Goal: Task Accomplishment & Management: Manage account settings

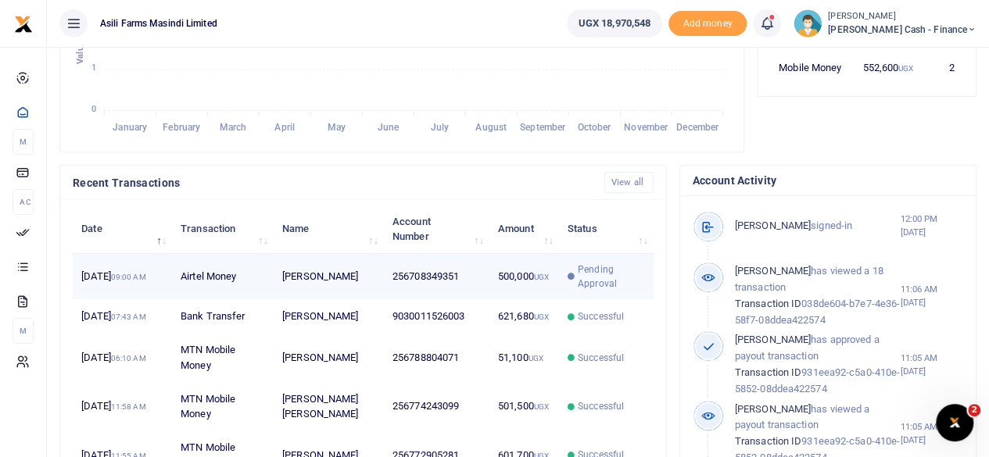
scroll to position [13, 13]
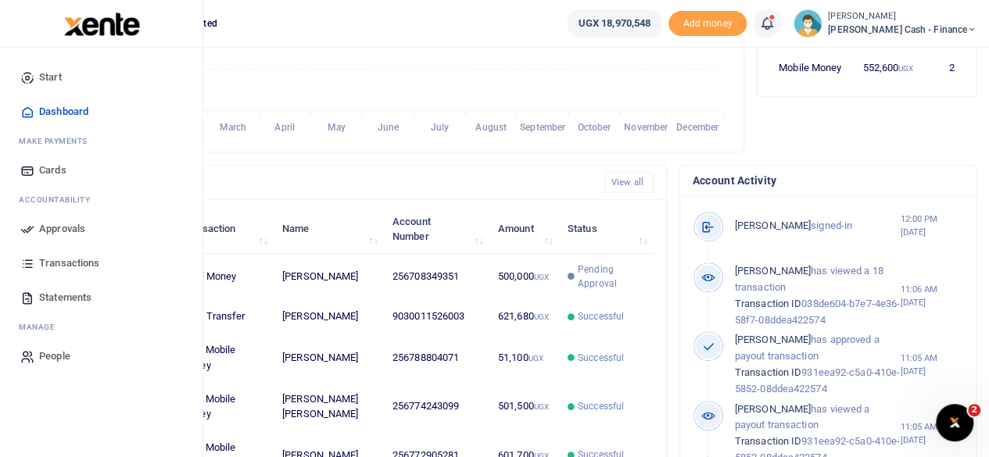
click at [59, 227] on span "Approvals" at bounding box center [62, 229] width 46 height 16
click at [66, 224] on span "Approvals" at bounding box center [62, 229] width 46 height 16
click at [72, 227] on span "Approvals" at bounding box center [62, 229] width 46 height 16
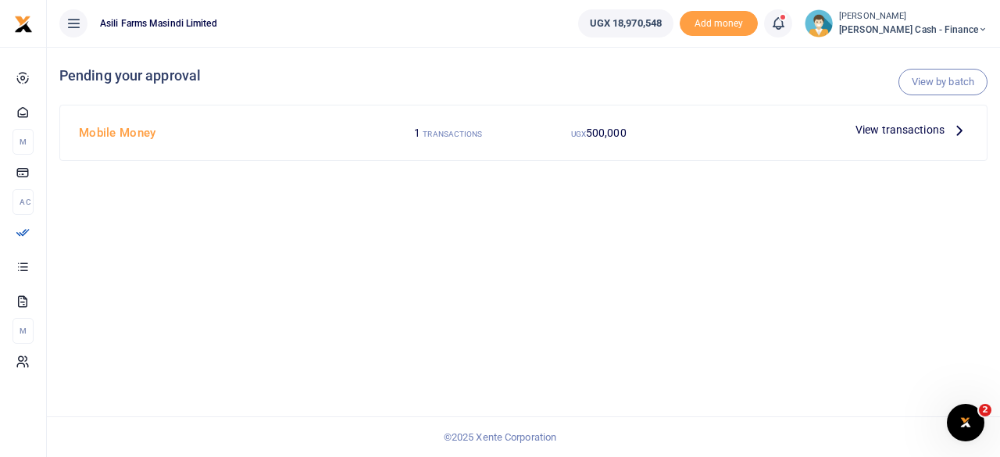
click at [955, 137] on icon at bounding box center [959, 129] width 17 height 17
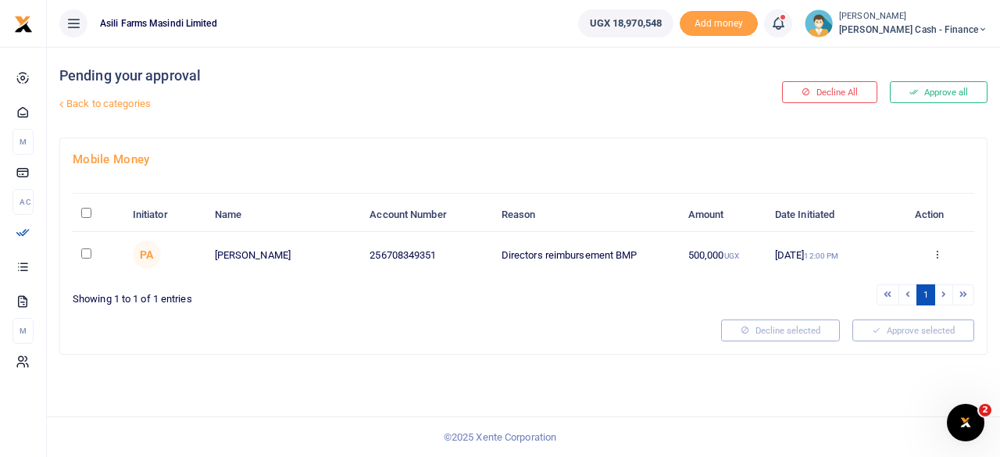
click at [83, 212] on input "\a \a : activate to sort column descending" at bounding box center [86, 213] width 10 height 10
checkbox input "true"
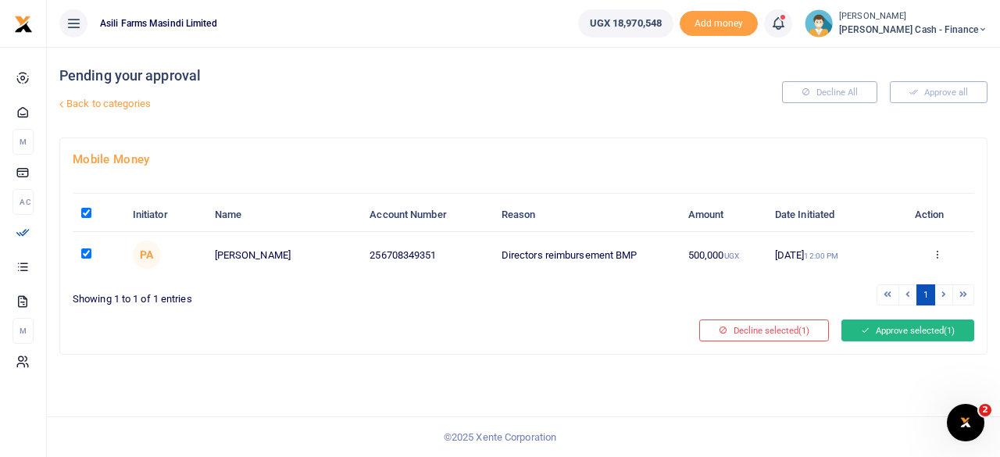
click at [905, 325] on button "Approve selected (1)" at bounding box center [908, 331] width 133 height 22
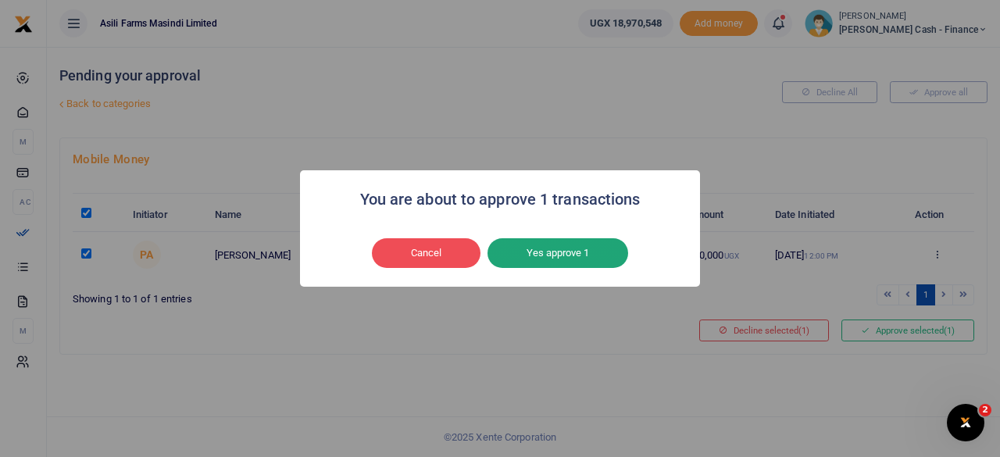
click at [588, 242] on button "Yes approve 1" at bounding box center [558, 253] width 141 height 30
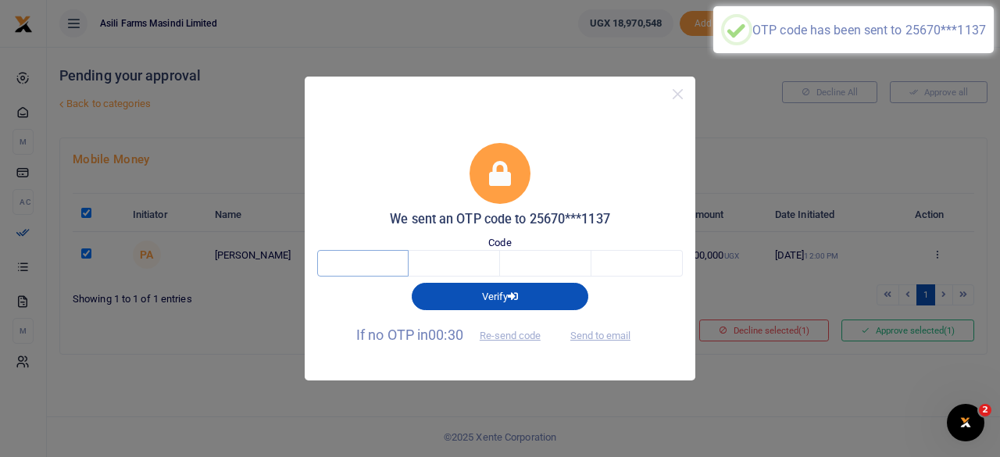
click at [375, 273] on input "text" at bounding box center [362, 263] width 91 height 27
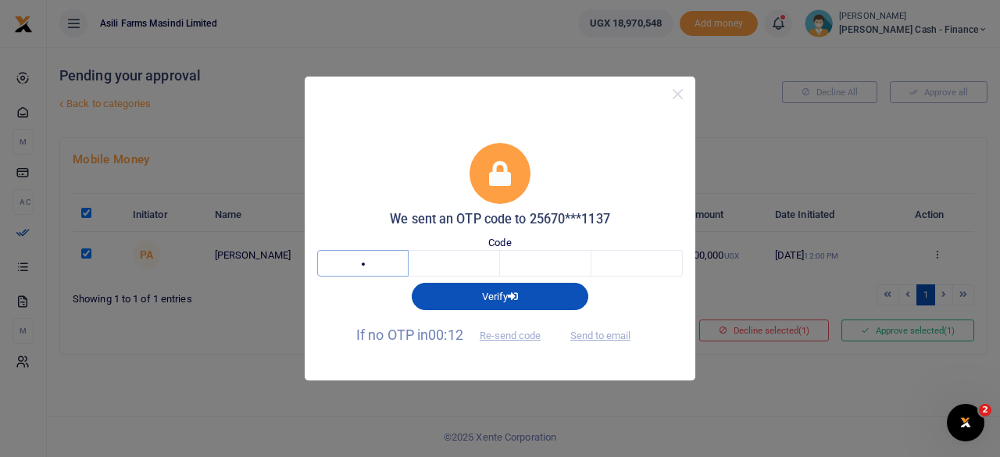
type input "6"
type input "1"
type input "4"
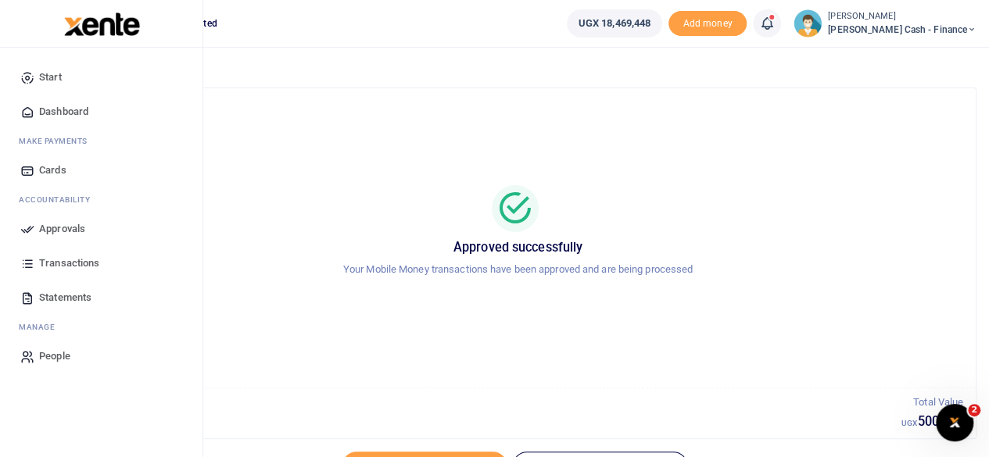
click at [56, 231] on span "Approvals" at bounding box center [62, 229] width 46 height 16
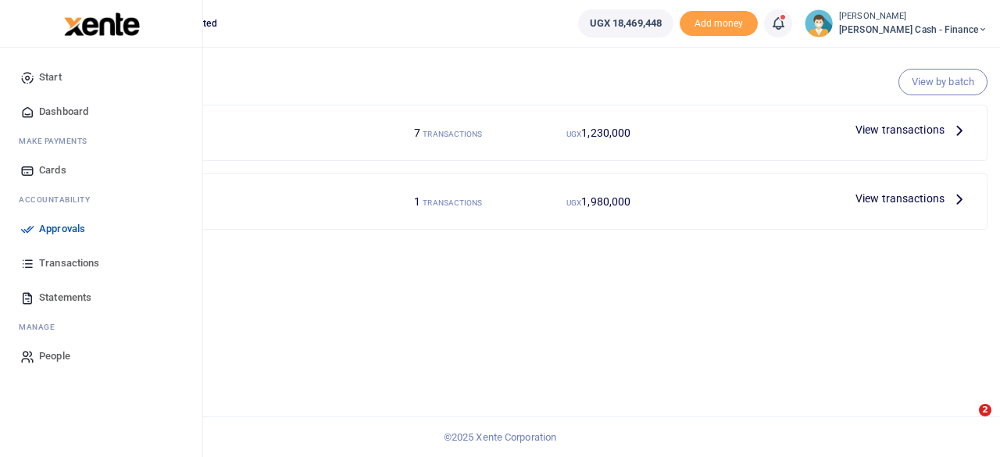
click at [58, 226] on span "Approvals" at bounding box center [62, 229] width 46 height 16
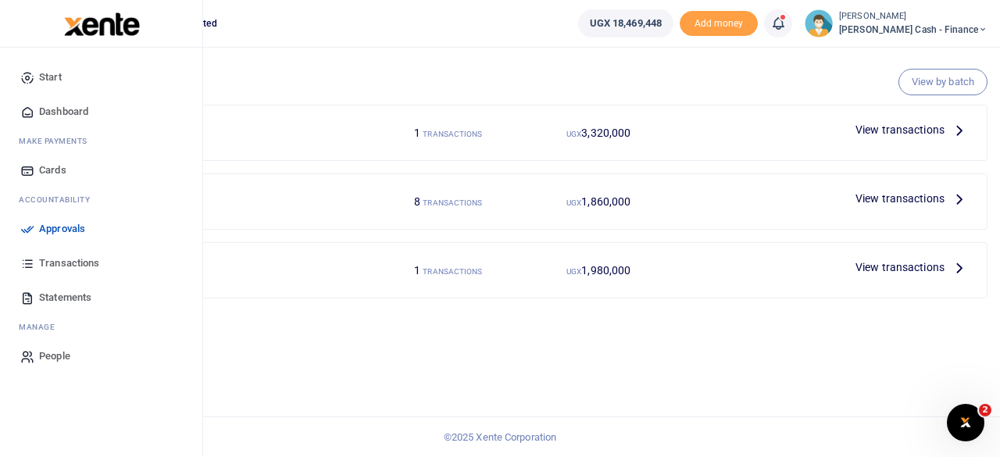
click at [56, 231] on span "Approvals" at bounding box center [62, 229] width 46 height 16
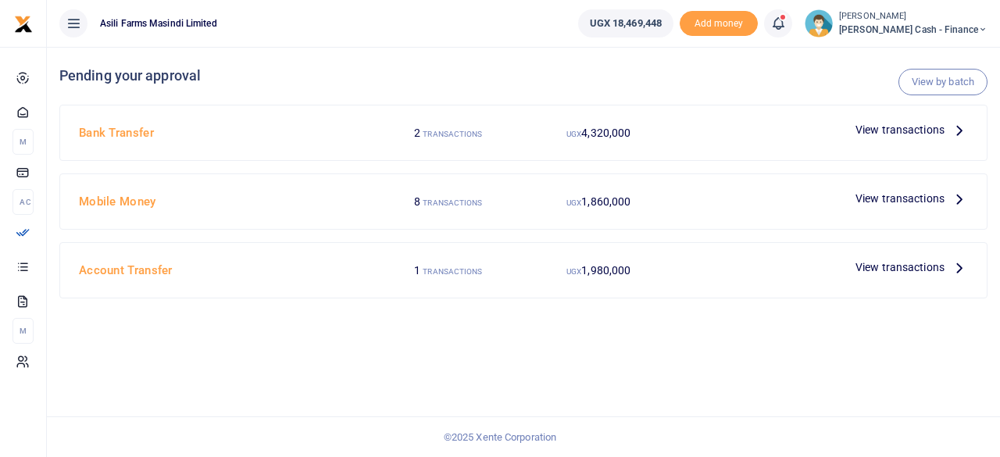
click at [954, 265] on icon at bounding box center [959, 267] width 17 height 17
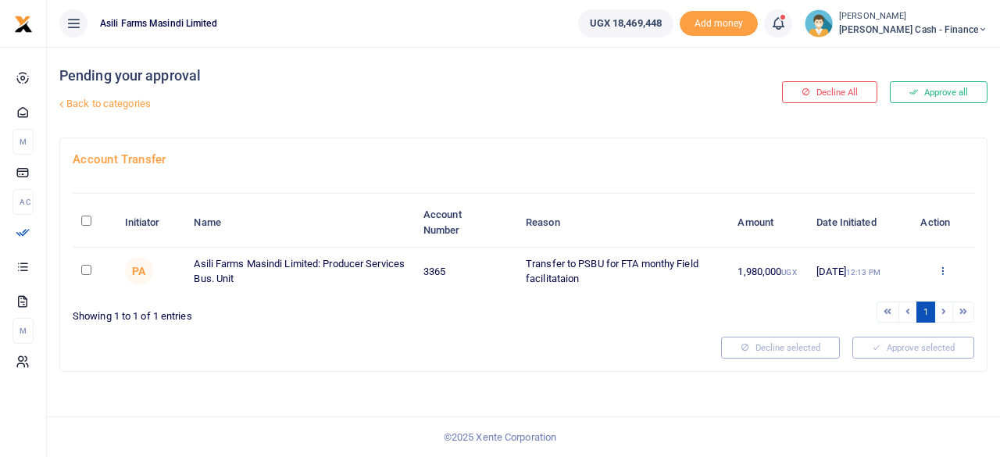
click at [942, 266] on icon at bounding box center [943, 270] width 10 height 11
click at [877, 367] on link "Details" at bounding box center [886, 366] width 123 height 22
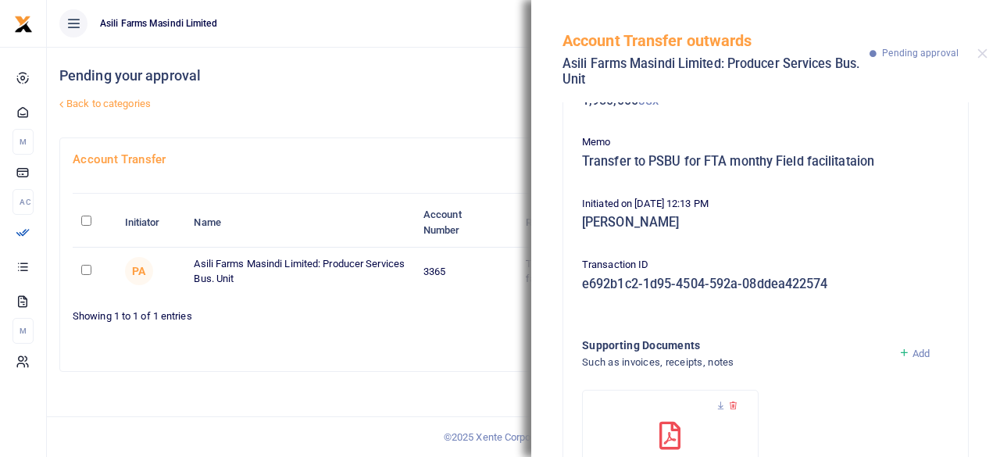
scroll to position [217, 0]
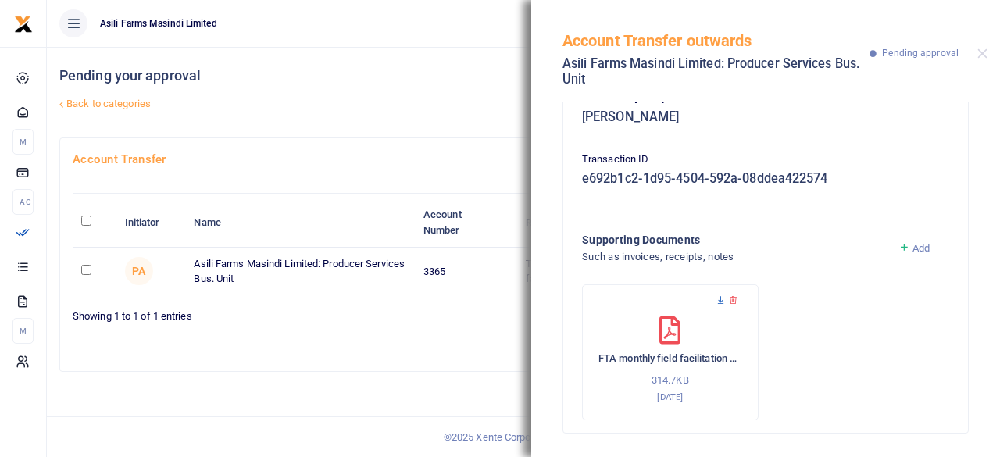
click at [721, 298] on icon at bounding box center [721, 300] width 10 height 10
click at [982, 54] on button "Close" at bounding box center [983, 53] width 10 height 10
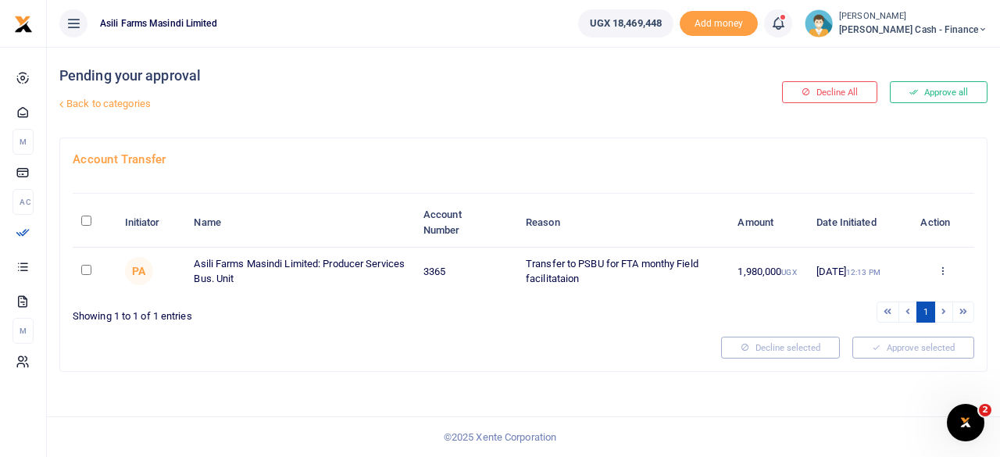
scroll to position [0, 0]
click at [971, 29] on span "[PERSON_NAME] Cash - Finance" at bounding box center [913, 30] width 149 height 14
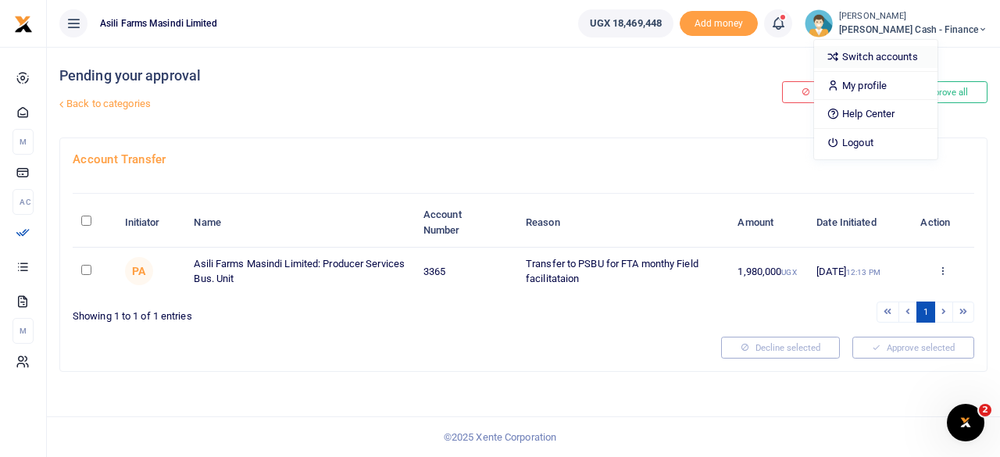
click at [932, 57] on link "Switch accounts" at bounding box center [875, 57] width 123 height 22
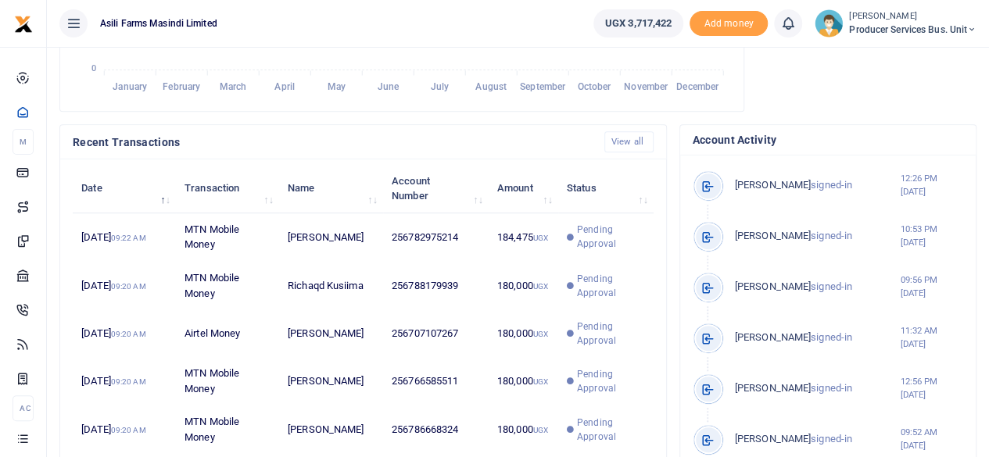
scroll to position [317, 0]
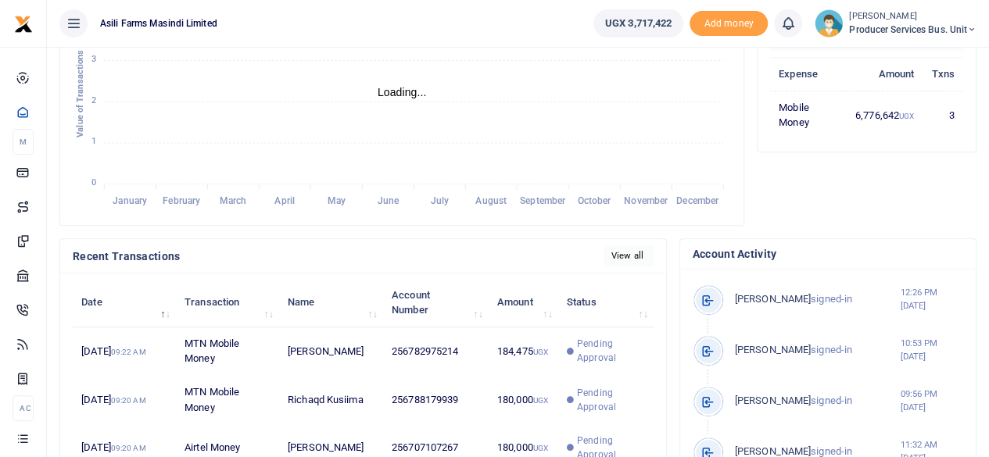
click at [634, 252] on link "View all" at bounding box center [628, 255] width 49 height 21
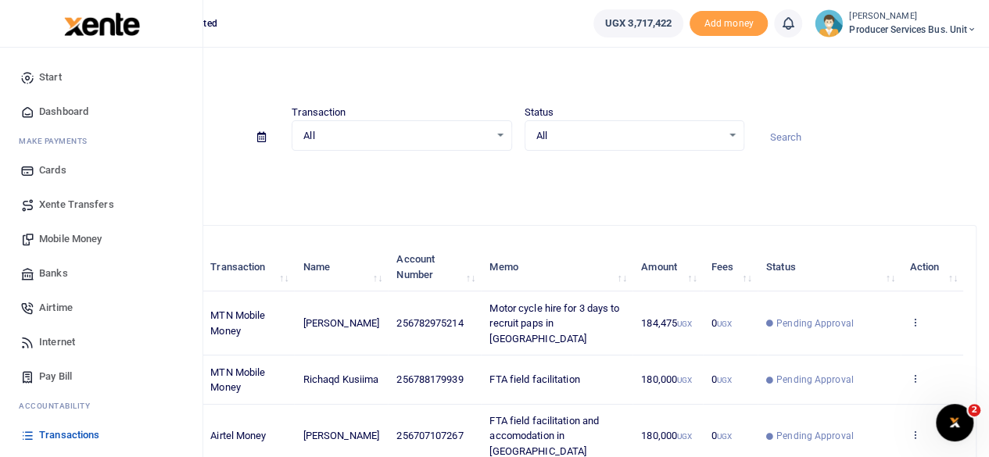
click at [71, 239] on span "Mobile Money" at bounding box center [70, 239] width 63 height 16
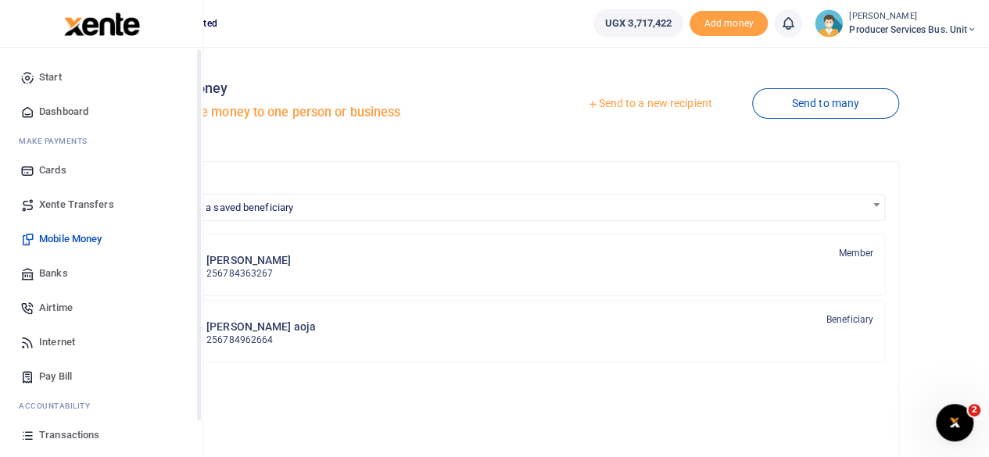
click at [75, 106] on span "Dashboard" at bounding box center [63, 112] width 49 height 16
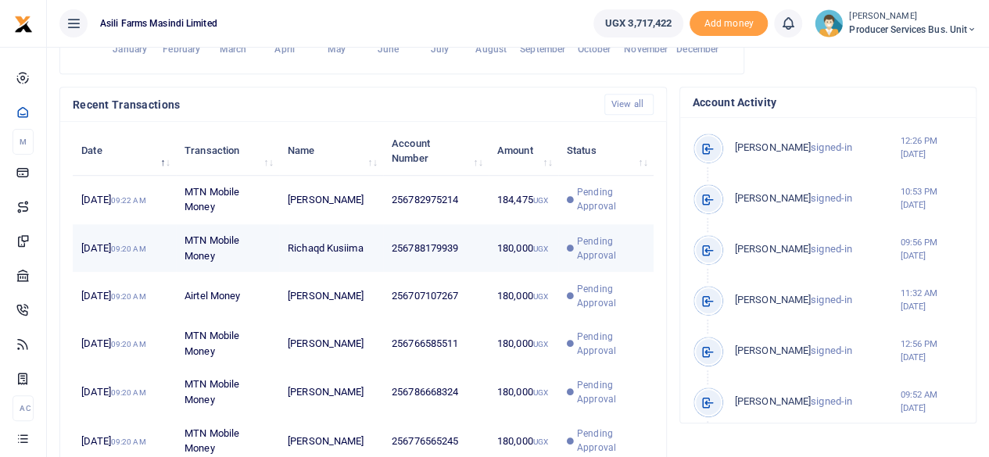
scroll to position [13, 13]
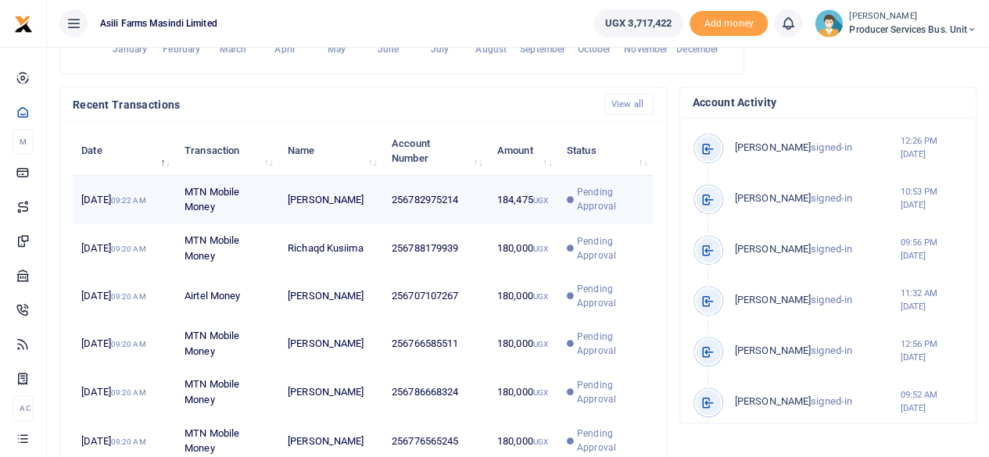
click at [506, 195] on td "184,475 UGX" at bounding box center [524, 200] width 70 height 48
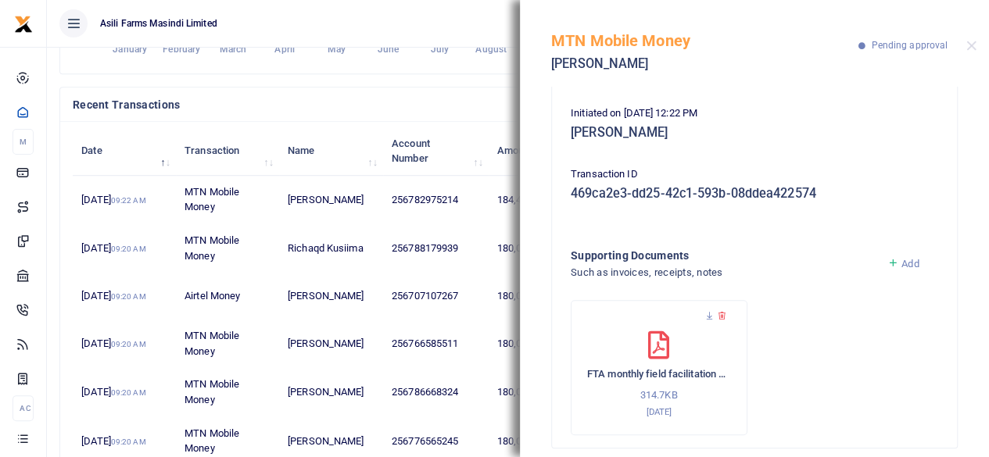
scroll to position [0, 0]
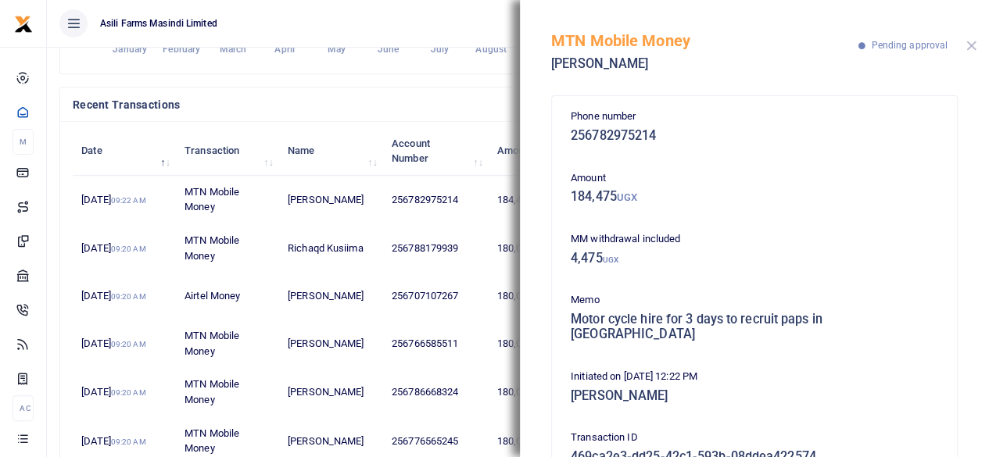
click at [969, 49] on button "Close" at bounding box center [971, 46] width 10 height 10
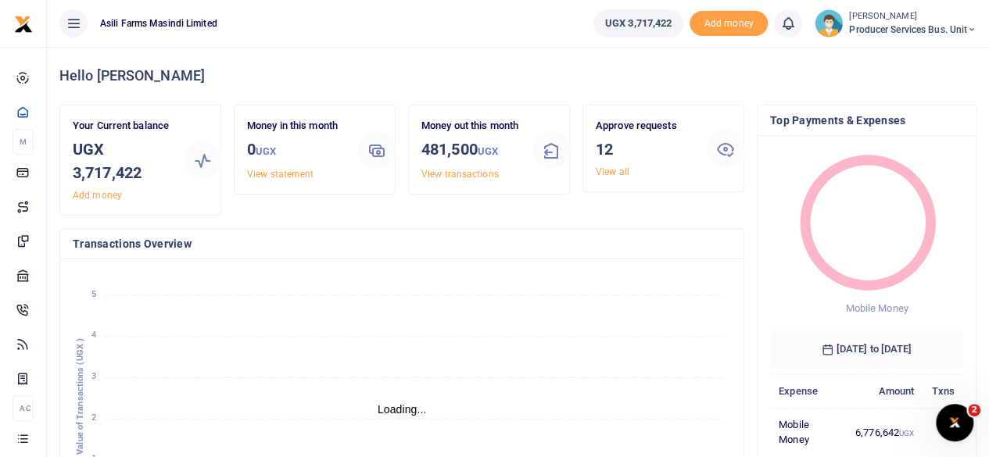
click at [957, 29] on span "Producer Services Bus. Unit" at bounding box center [912, 30] width 127 height 14
click at [918, 65] on link "Switch accounts" at bounding box center [916, 57] width 123 height 22
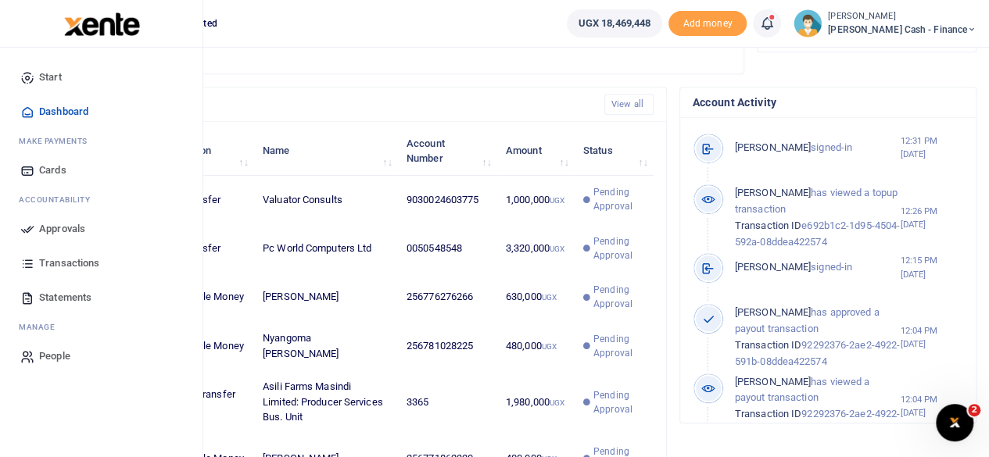
click at [56, 227] on span "Approvals" at bounding box center [62, 229] width 46 height 16
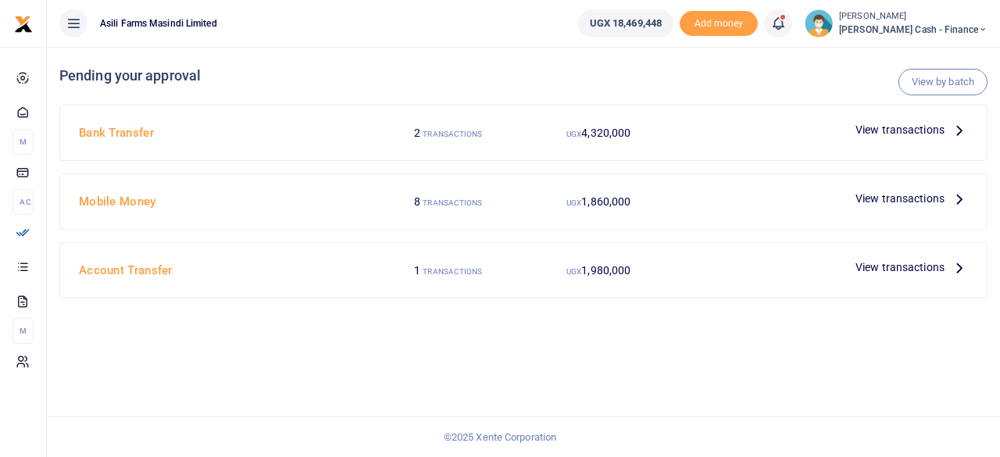
click at [963, 128] on icon at bounding box center [959, 129] width 17 height 17
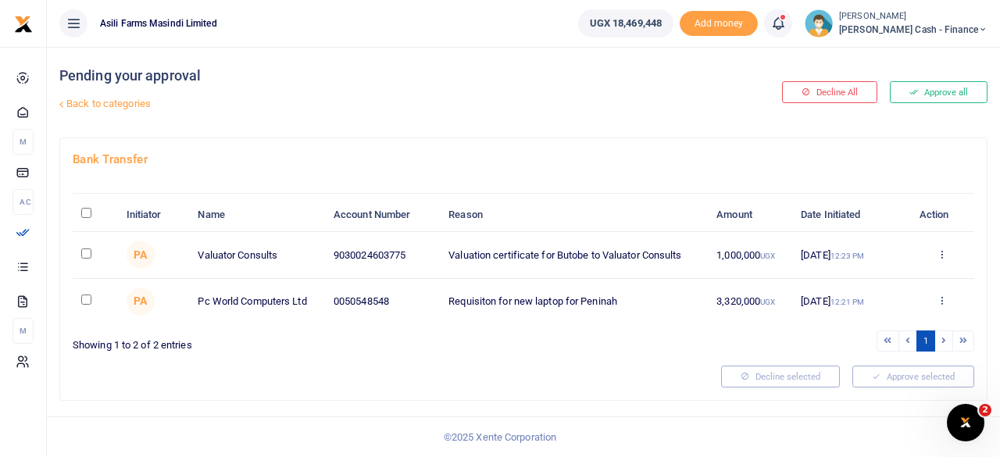
click at [84, 299] on input "checkbox" at bounding box center [86, 300] width 10 height 10
checkbox input "true"
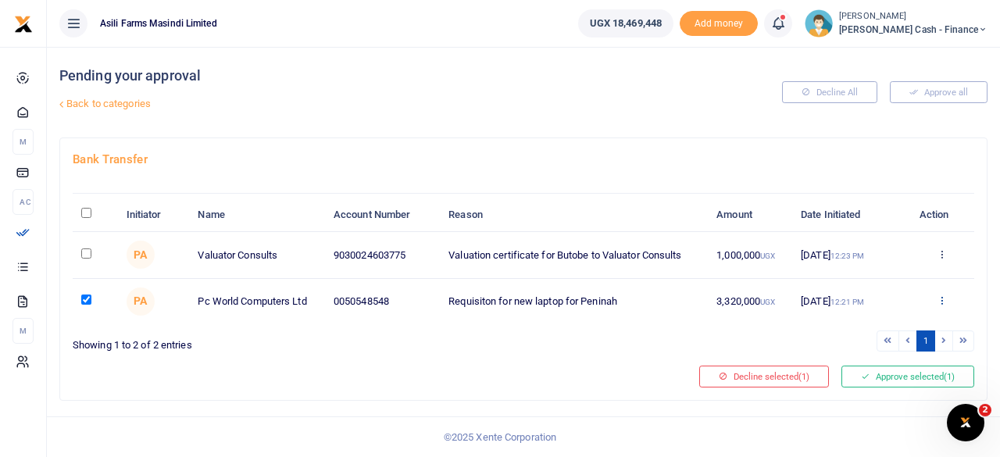
click at [941, 296] on icon at bounding box center [942, 300] width 10 height 11
click at [872, 363] on link "Decline" at bounding box center [884, 361] width 123 height 22
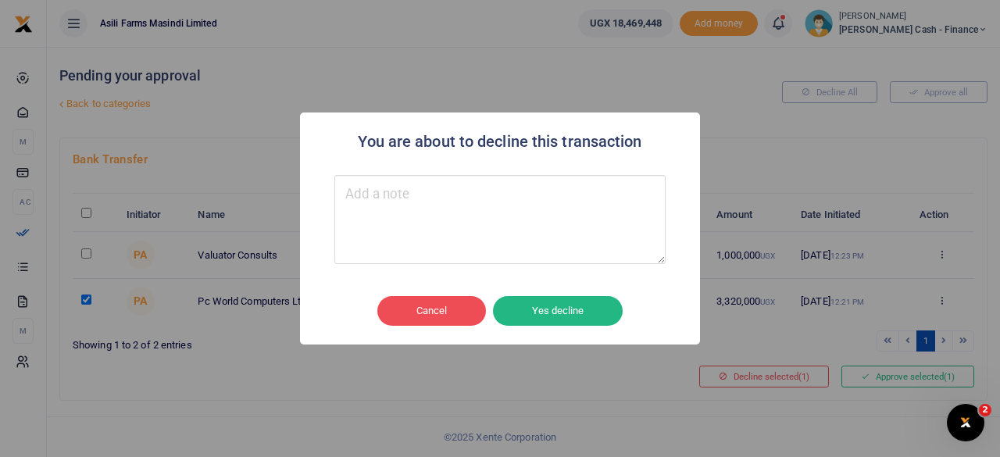
click at [483, 222] on textarea "Type your message here" at bounding box center [500, 219] width 331 height 89
type textarea "Payment already made"
click at [562, 314] on button "Yes decline" at bounding box center [558, 311] width 130 height 30
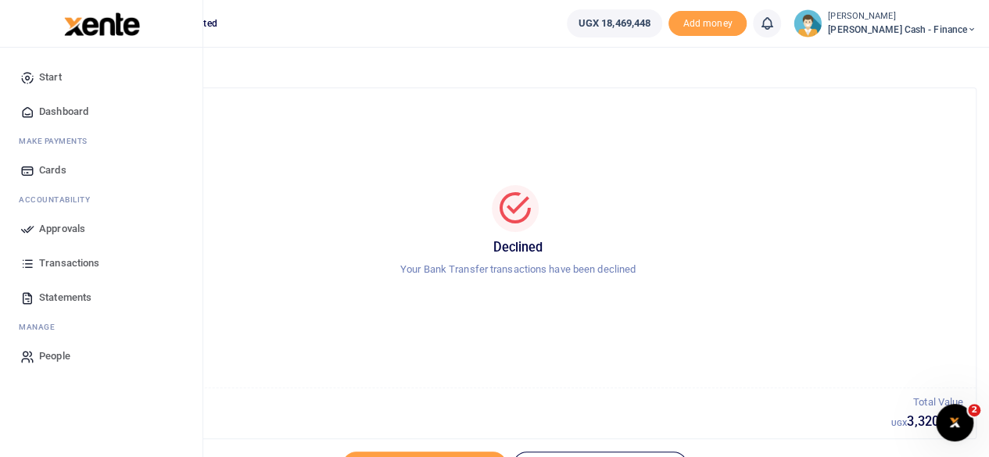
click at [63, 215] on link "Approvals" at bounding box center [101, 229] width 177 height 34
click at [66, 225] on span "Approvals" at bounding box center [62, 229] width 46 height 16
click at [77, 227] on span "Approvals" at bounding box center [62, 229] width 46 height 16
click at [63, 227] on span "Approvals" at bounding box center [62, 229] width 46 height 16
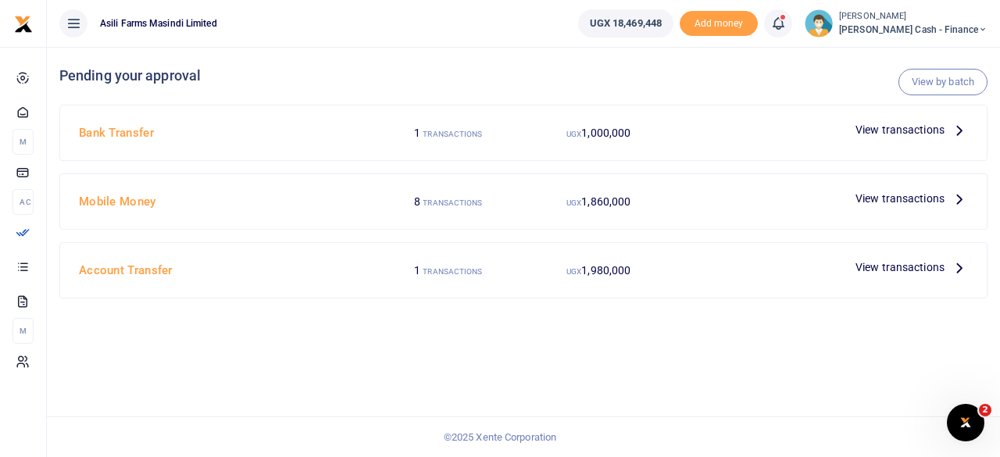
click at [922, 259] on span "View transactions" at bounding box center [900, 267] width 89 height 17
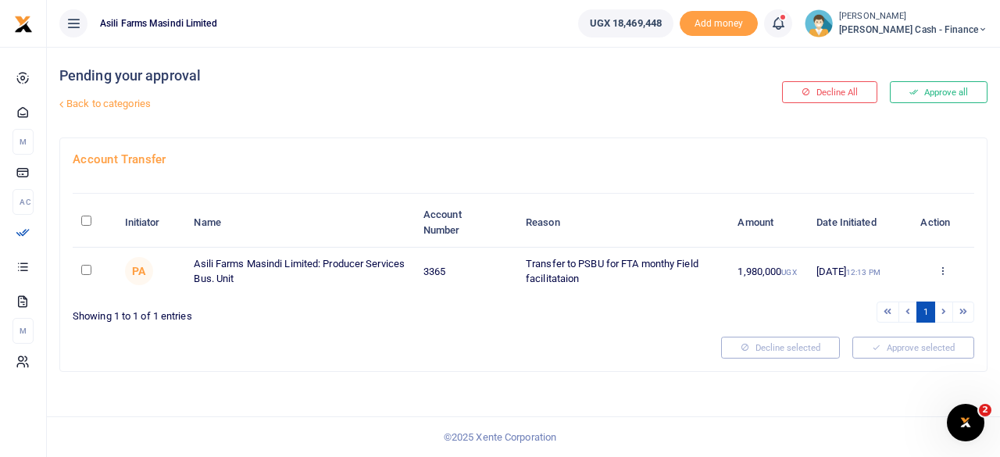
click at [87, 221] on input "\a \a : activate to sort column descending" at bounding box center [86, 221] width 10 height 10
checkbox input "true"
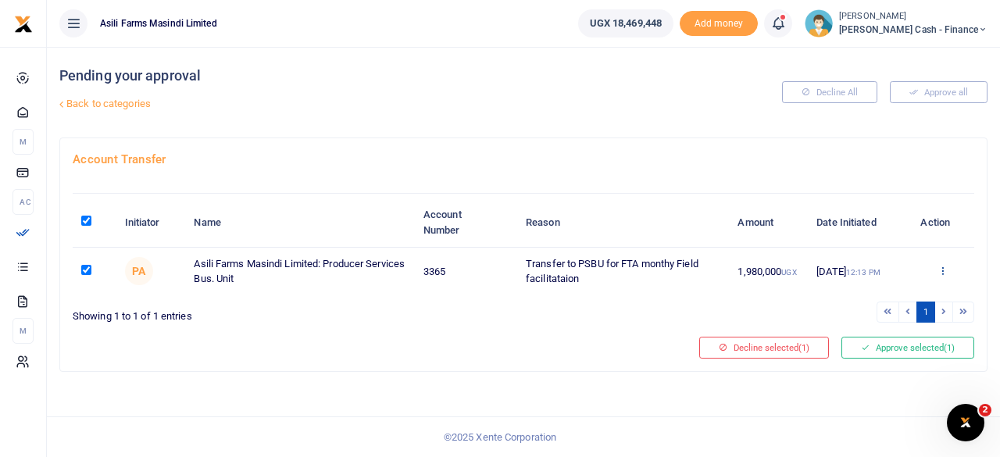
click at [940, 270] on icon at bounding box center [943, 270] width 10 height 11
click at [887, 327] on link "Decline" at bounding box center [886, 331] width 123 height 22
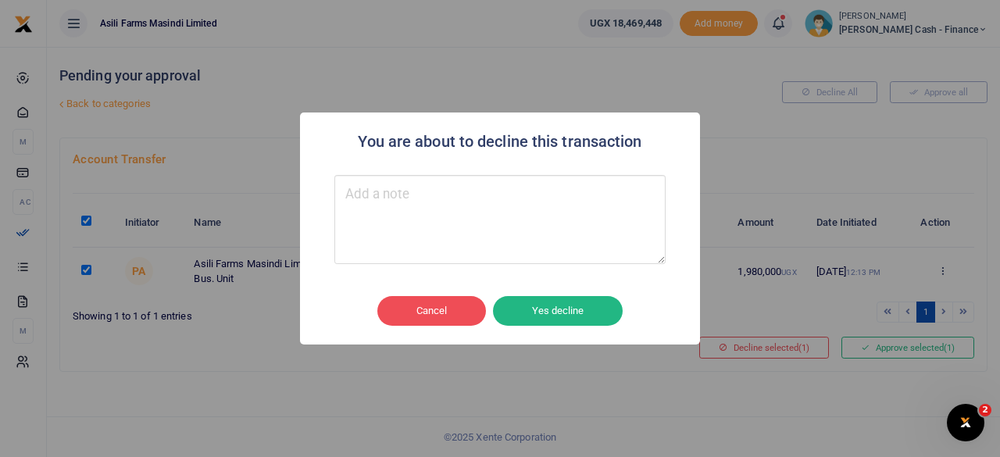
click at [391, 221] on textarea "Type your message here" at bounding box center [500, 219] width 331 height 89
click at [579, 299] on button "Yes decline" at bounding box center [558, 311] width 130 height 30
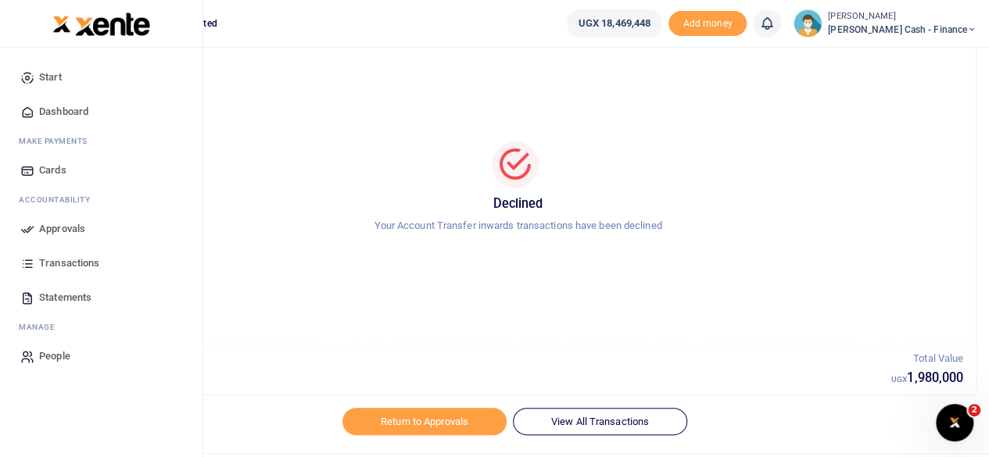
scroll to position [80, 0]
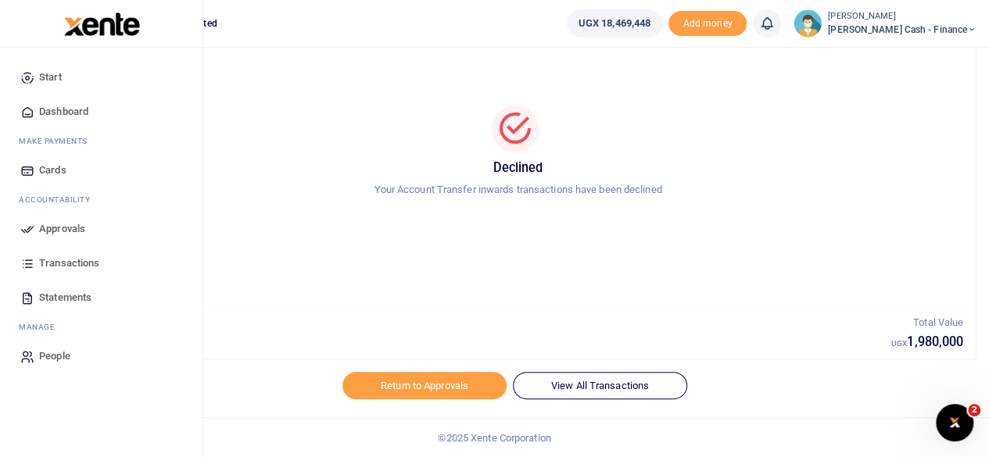
click at [62, 232] on span "Approvals" at bounding box center [62, 229] width 46 height 16
click at [65, 232] on span "Approvals" at bounding box center [62, 229] width 46 height 16
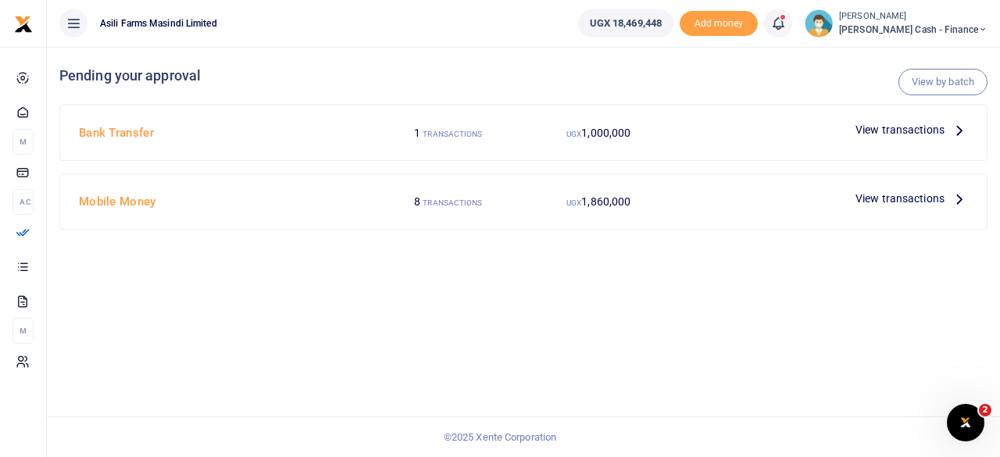
click at [928, 195] on span "View transactions" at bounding box center [900, 198] width 89 height 17
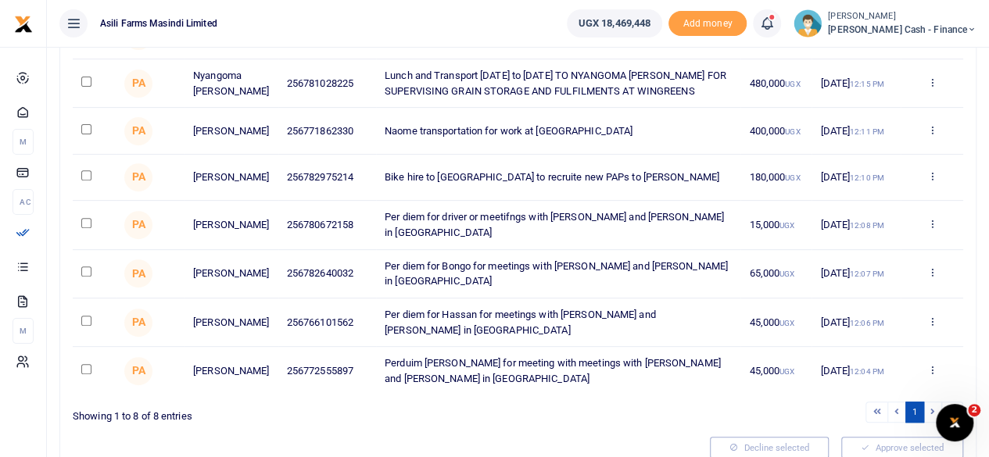
scroll to position [149, 0]
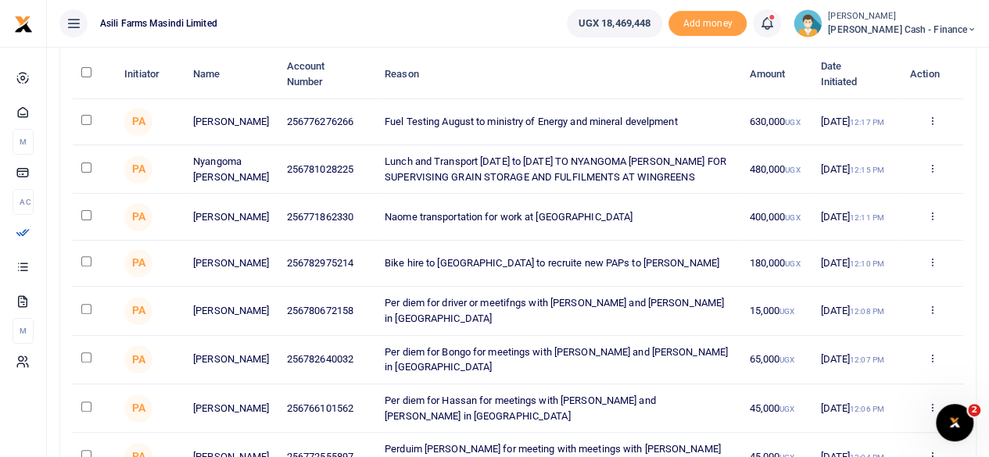
click at [85, 264] on input "checkbox" at bounding box center [86, 261] width 10 height 10
checkbox input "true"
click at [84, 214] on input "checkbox" at bounding box center [86, 215] width 10 height 10
click at [92, 263] on td at bounding box center [94, 264] width 43 height 46
click at [94, 218] on td at bounding box center [94, 217] width 43 height 46
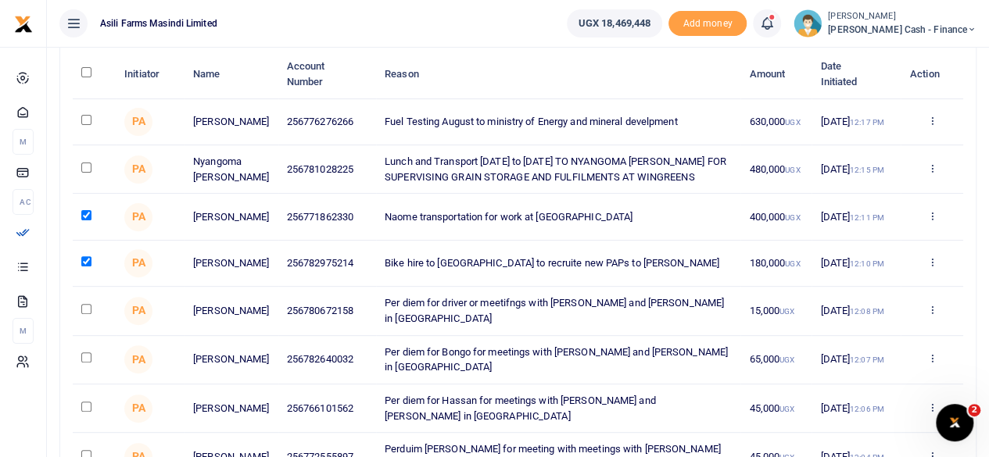
click at [85, 217] on input "checkbox" at bounding box center [86, 215] width 10 height 10
checkbox input "false"
click at [943, 261] on div "Approve Decline Details" at bounding box center [931, 264] width 45 height 16
click at [925, 265] on div "Approve Decline Details" at bounding box center [931, 264] width 45 height 16
click at [926, 267] on icon at bounding box center [931, 261] width 10 height 11
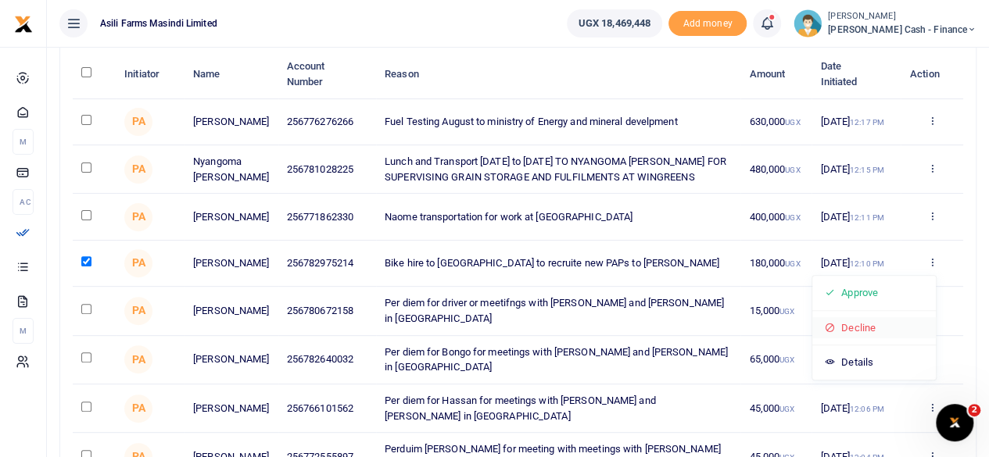
click at [875, 328] on link "Decline" at bounding box center [873, 328] width 123 height 22
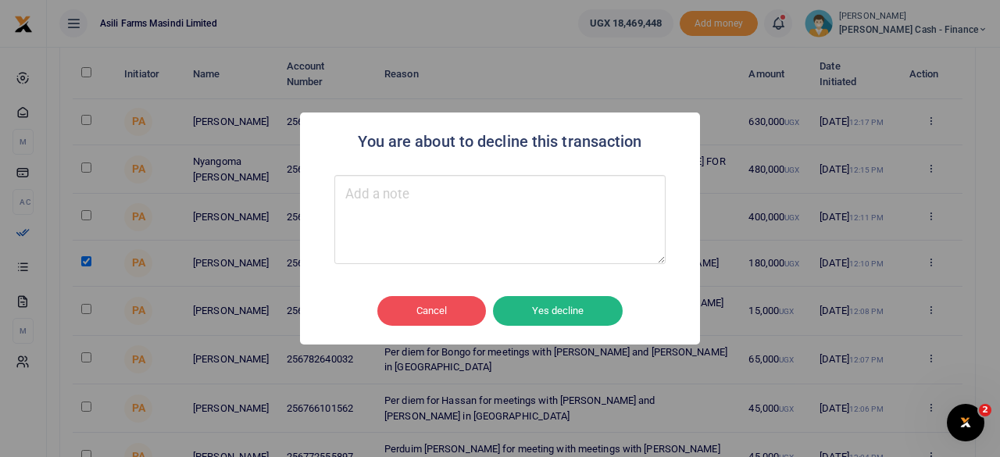
click at [481, 211] on textarea "Type your message here" at bounding box center [500, 219] width 331 height 89
click at [585, 303] on button "Yes decline" at bounding box center [558, 311] width 130 height 30
